Goal: Task Accomplishment & Management: Complete application form

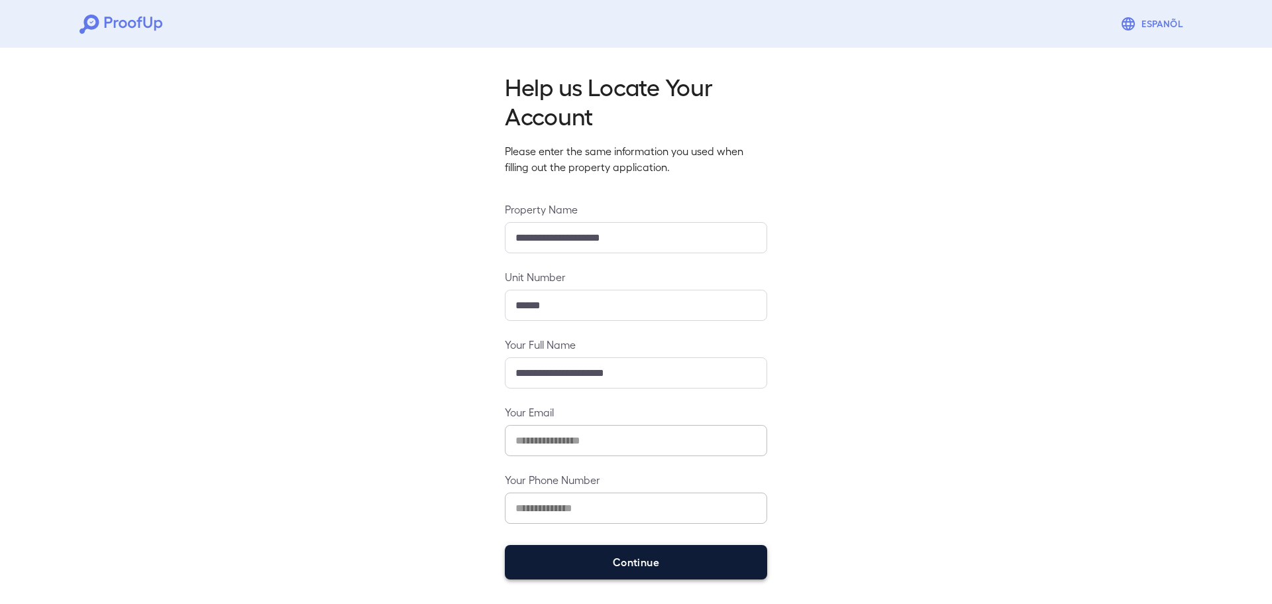
click at [636, 570] on button "Continue" at bounding box center [636, 562] width 262 height 34
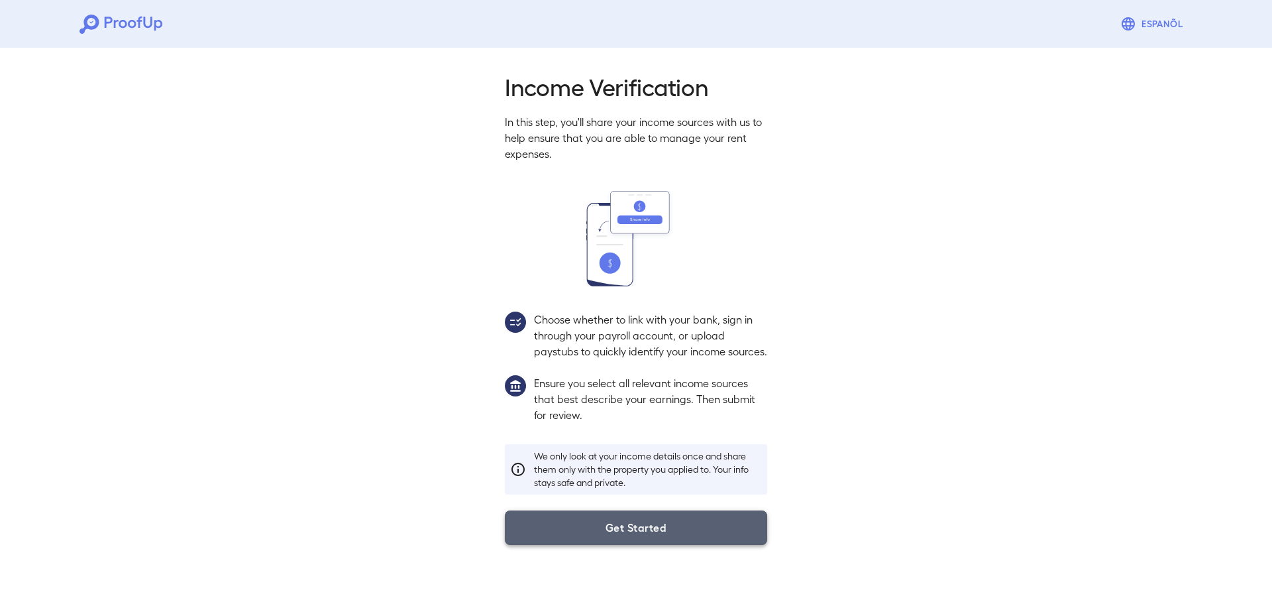
click at [642, 545] on button "Get Started" at bounding box center [636, 527] width 262 height 34
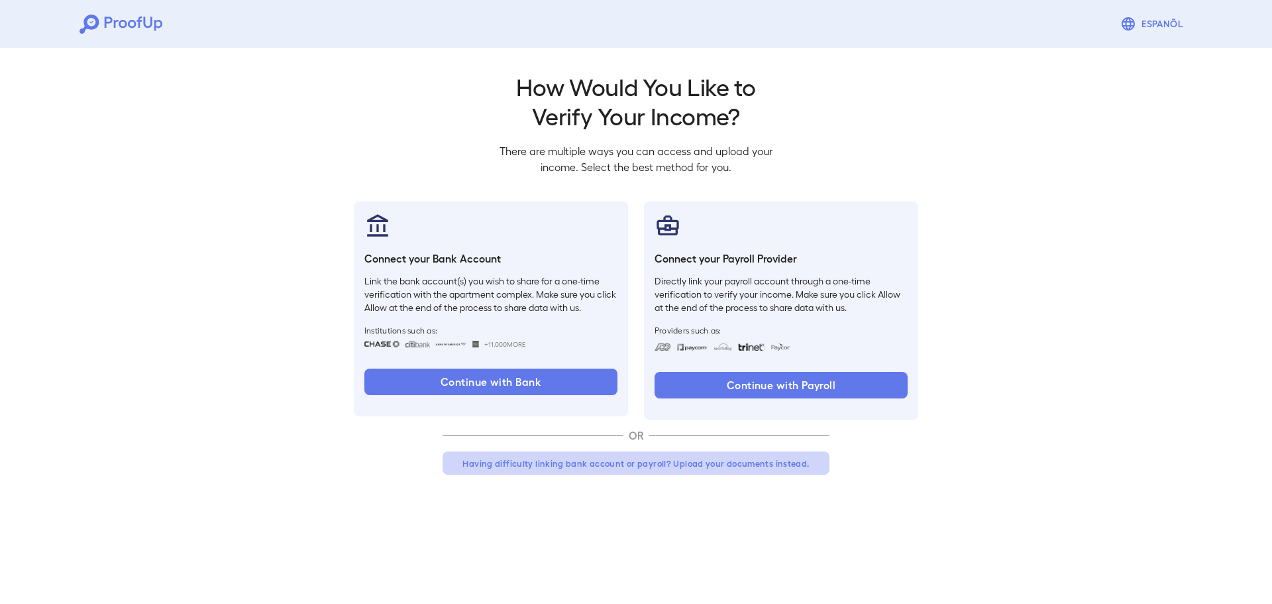
click at [691, 461] on button "Having difficulty linking bank account or payroll? Upload your documents instea…" at bounding box center [636, 463] width 387 height 24
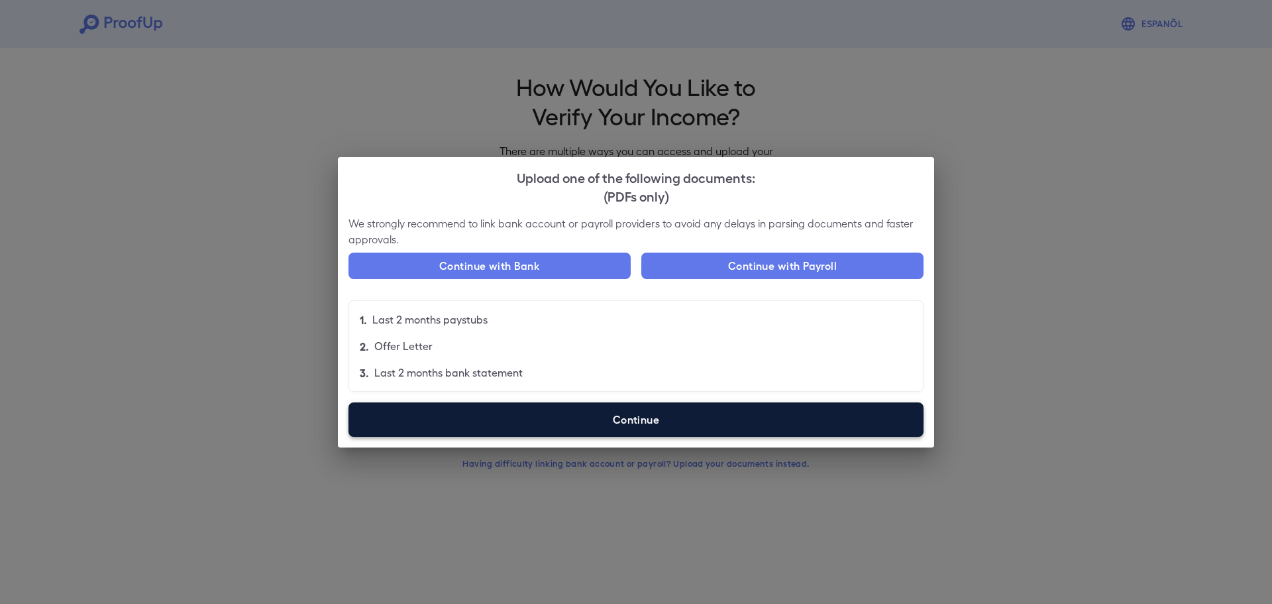
click at [605, 418] on label "Continue" at bounding box center [636, 419] width 575 height 34
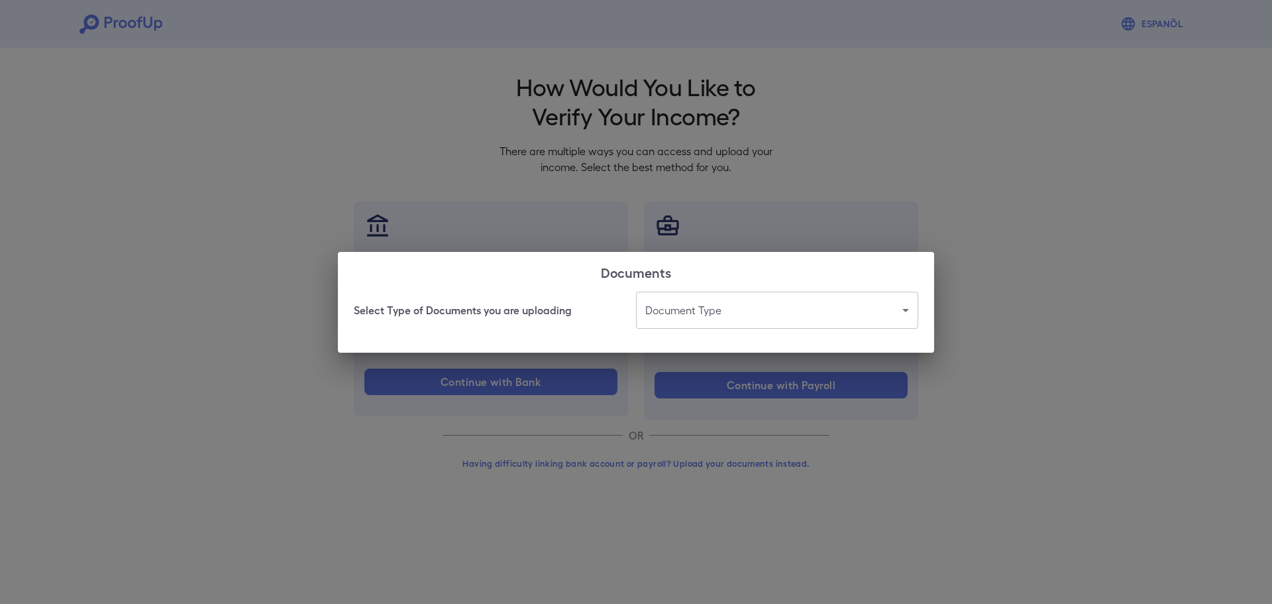
click at [799, 314] on body "Espanõl Go back How Would You Like to Verify Your Income? There are multiple wa…" at bounding box center [636, 253] width 1272 height 506
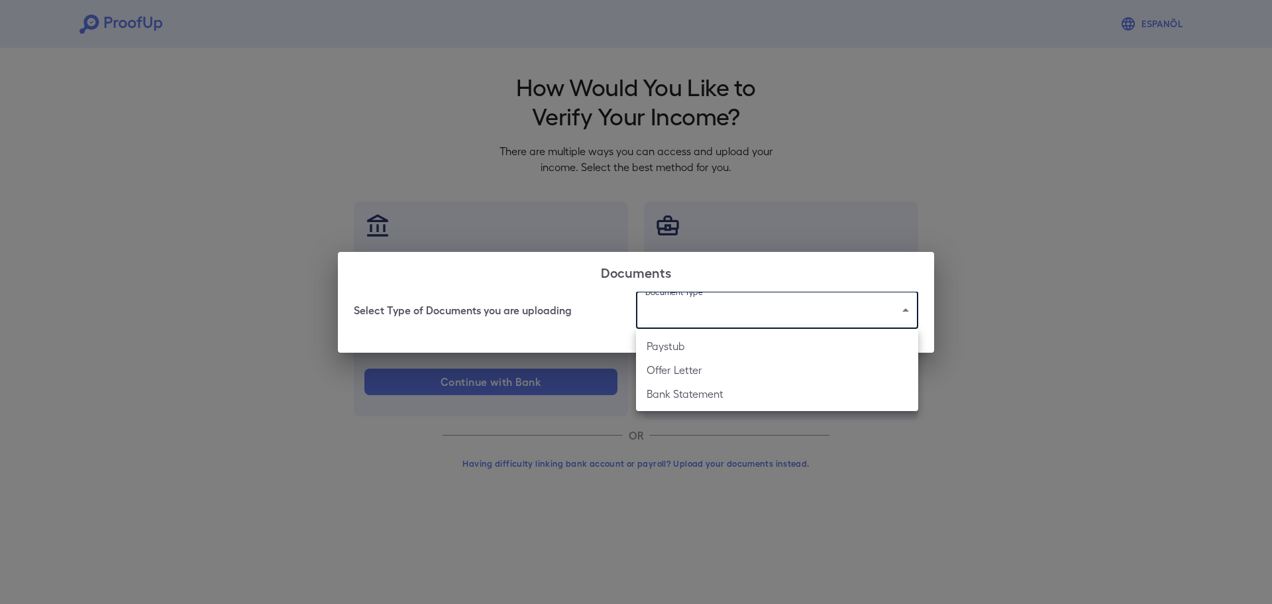
click at [698, 346] on li "Paystub" at bounding box center [777, 346] width 282 height 24
type input "*******"
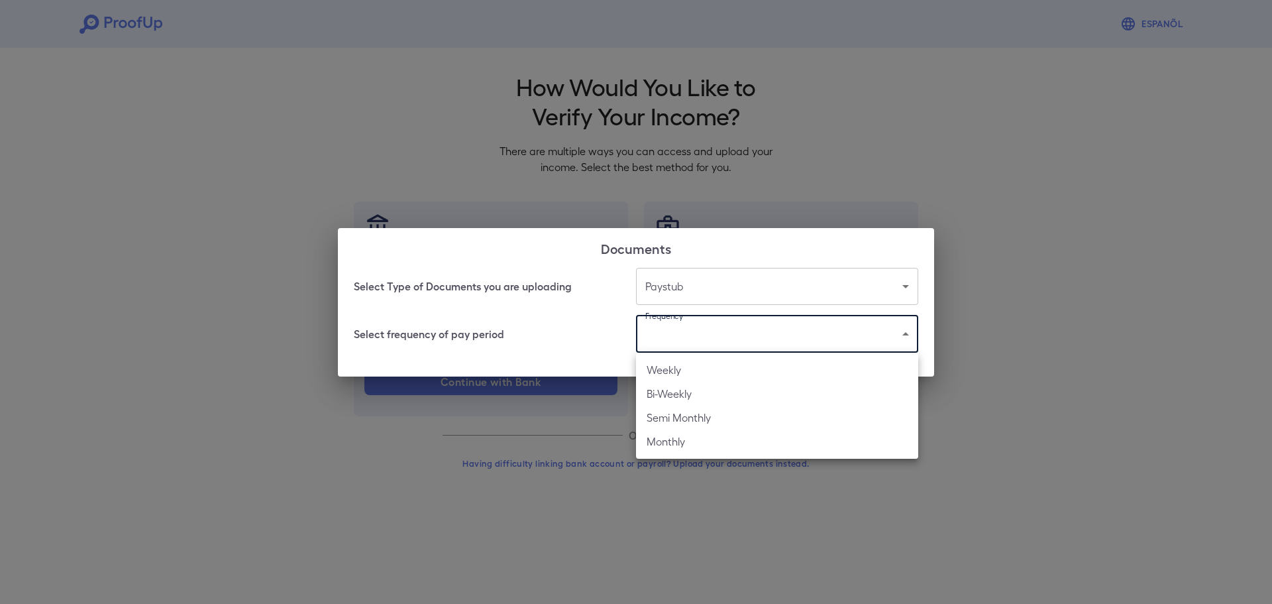
click at [672, 333] on body "Espanõl Go back How Would You Like to Verify Your Income? There are multiple wa…" at bounding box center [636, 253] width 1272 height 506
click at [671, 400] on li "Bi-Weekly" at bounding box center [777, 394] width 282 height 24
type input "*********"
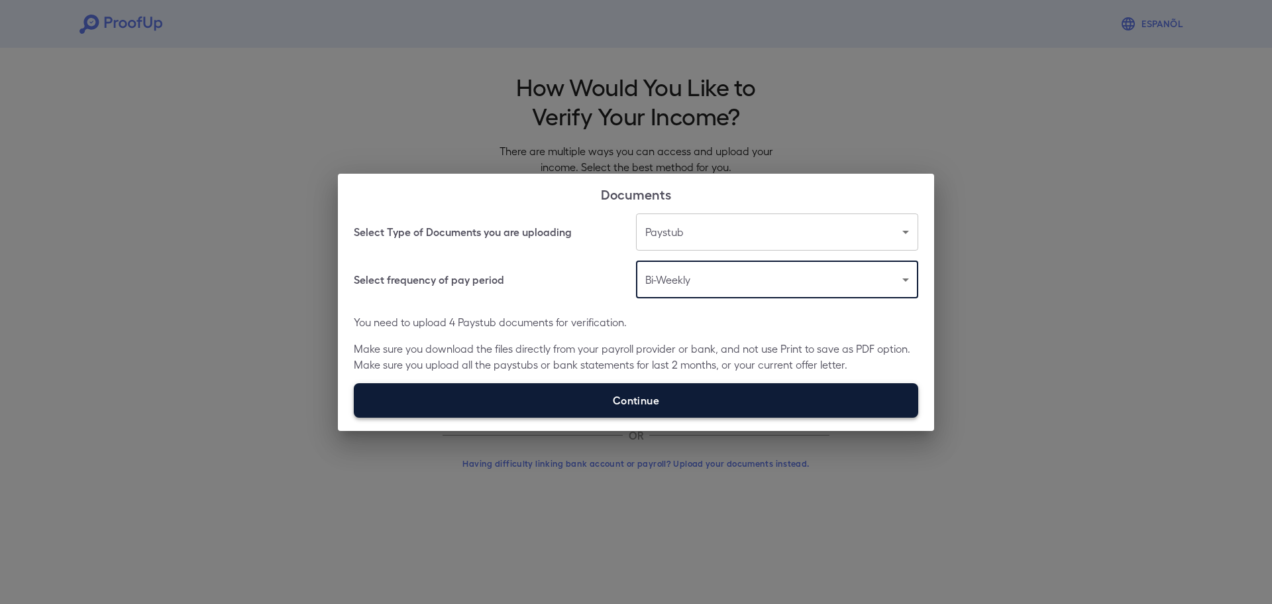
click at [632, 417] on label "Continue" at bounding box center [636, 400] width 565 height 34
click at [355, 417] on input "Continue" at bounding box center [354, 417] width 1 height 1
type input "**********"
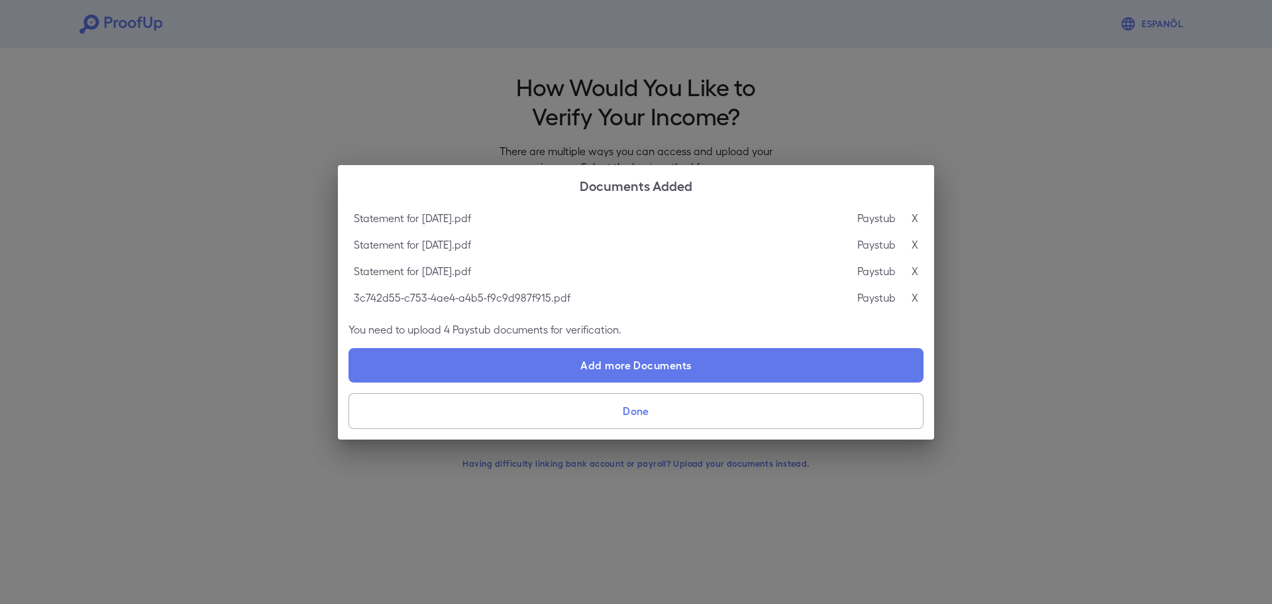
click at [670, 427] on button "Done" at bounding box center [636, 411] width 575 height 36
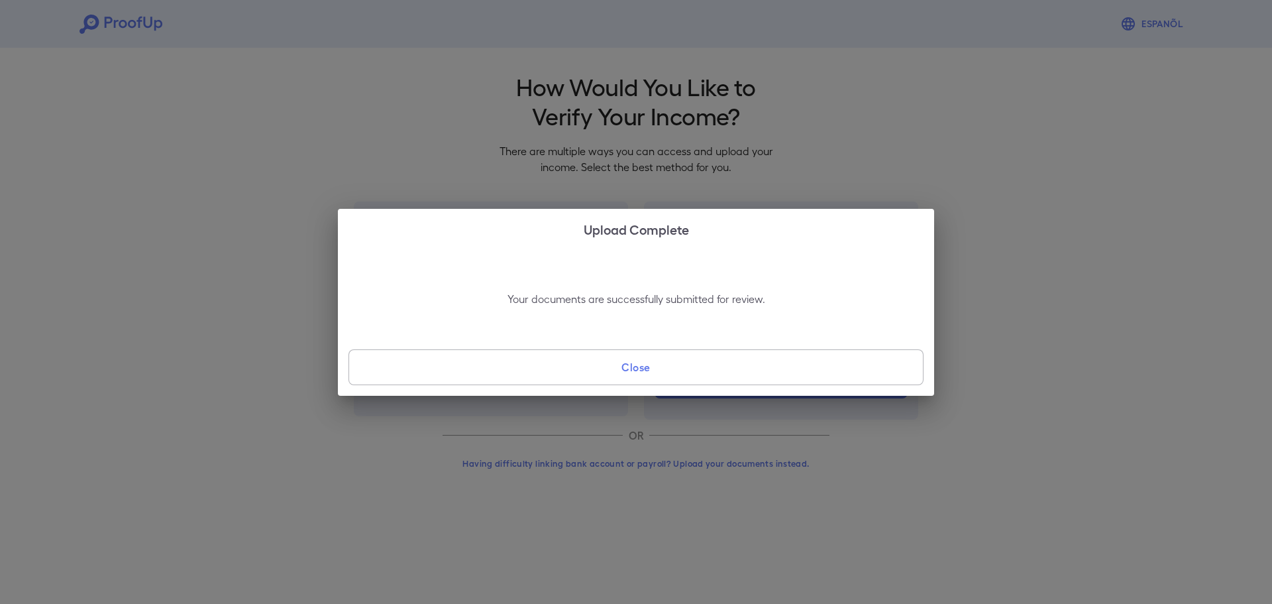
click at [724, 380] on button "Close" at bounding box center [636, 367] width 575 height 36
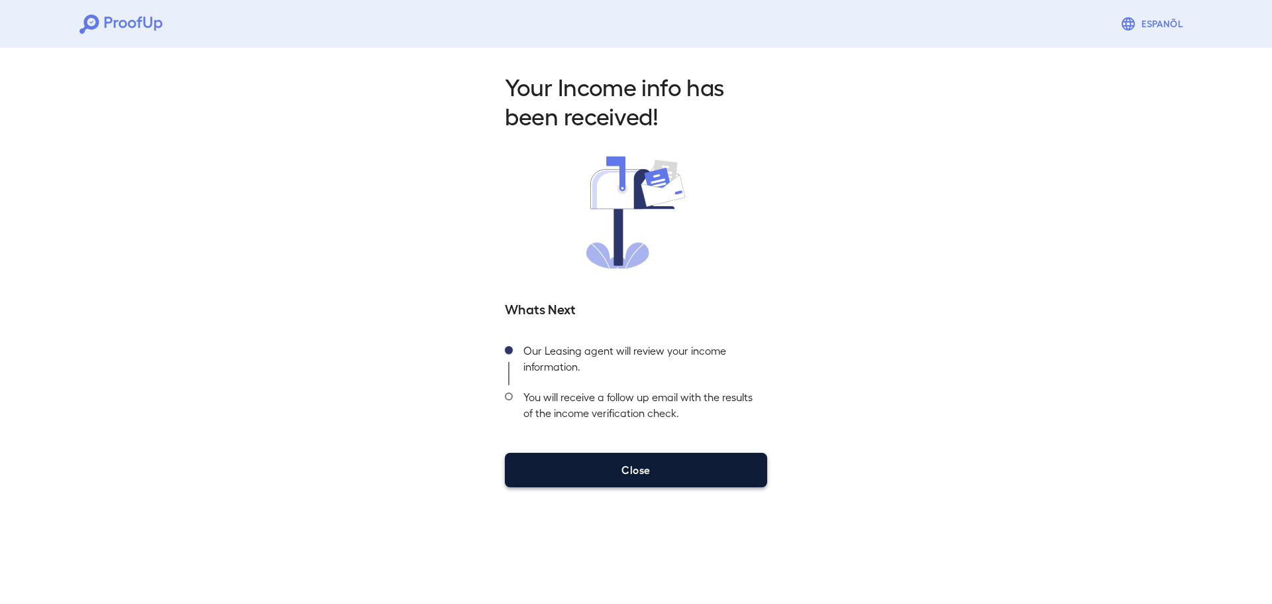
click at [644, 467] on button "Close" at bounding box center [636, 470] width 262 height 34
